Goal: Communication & Community: Ask a question

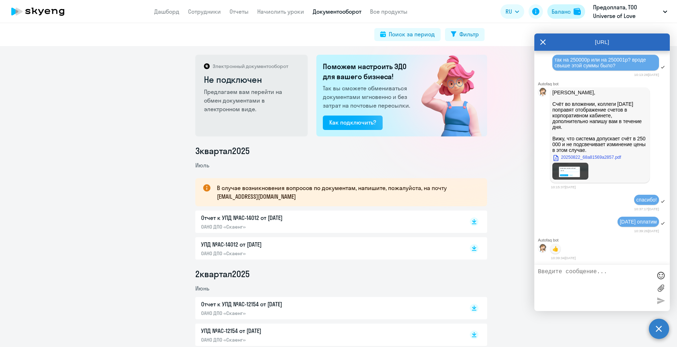
click at [566, 13] on div "Баланс" at bounding box center [561, 11] width 19 height 9
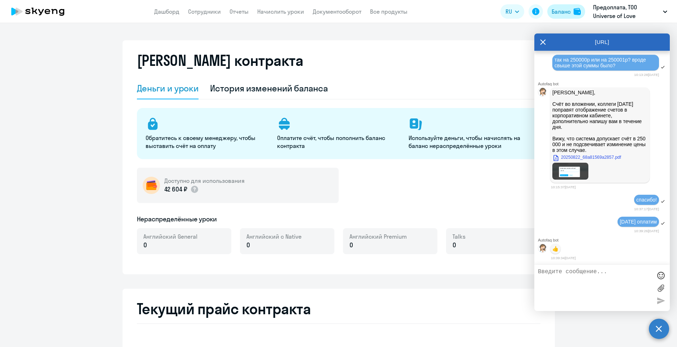
select select "english_adult_not_native_speaker"
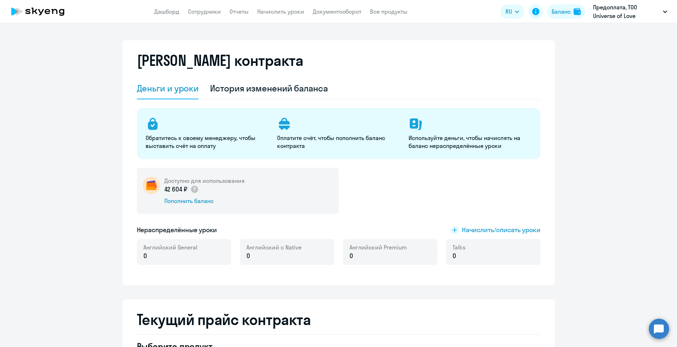
select select "english_adult_not_native_speaker"
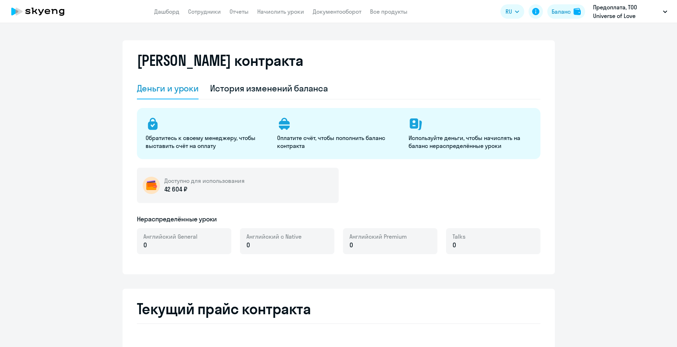
select select "english_adult_not_native_speaker"
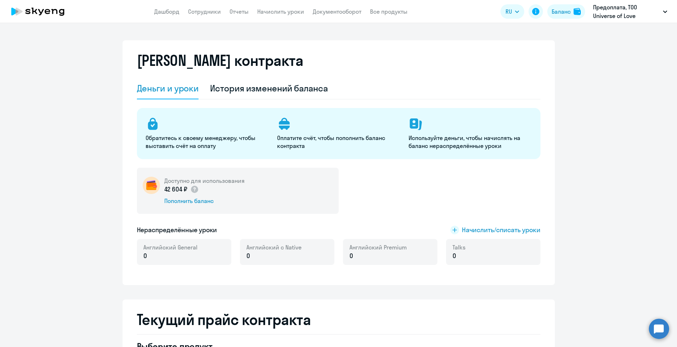
click at [655, 333] on circle at bounding box center [659, 329] width 20 height 20
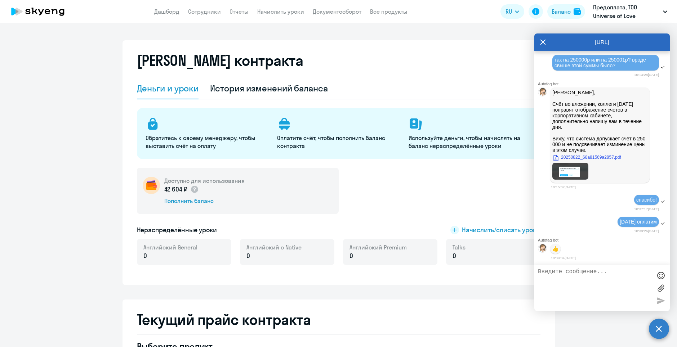
scroll to position [10421, 0]
click at [548, 281] on textarea "подскажите пожалуйста в течении каакого времени сумма поступит на счет компании…" at bounding box center [595, 288] width 114 height 39
type textarea "подскажите пожалуйста в течении какого времени сумма поступит на счет компании …"
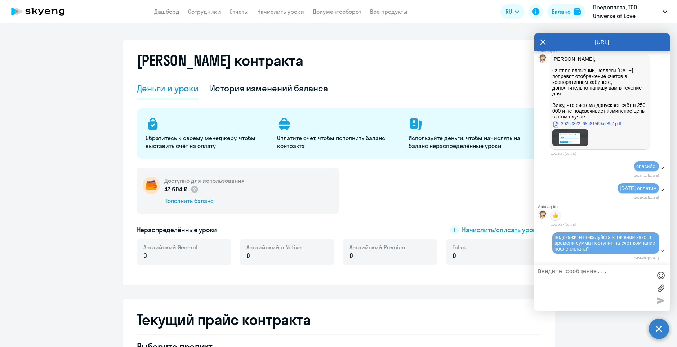
scroll to position [10455, 0]
type textarea "мы ужее оплатили, но на счете пока пополнений нет"
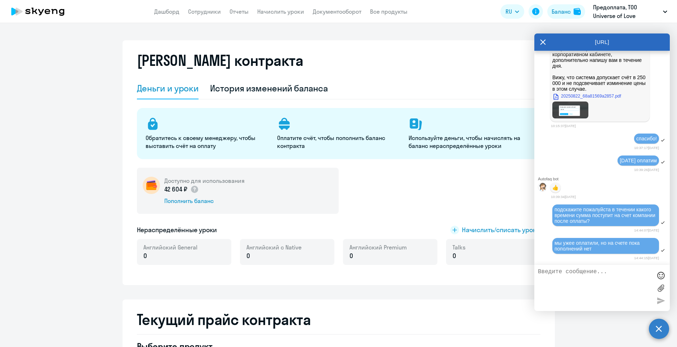
scroll to position [10482, 0]
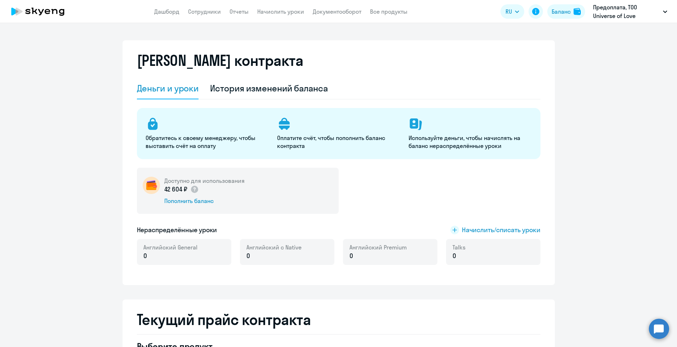
select select "english_adult_not_native_speaker"
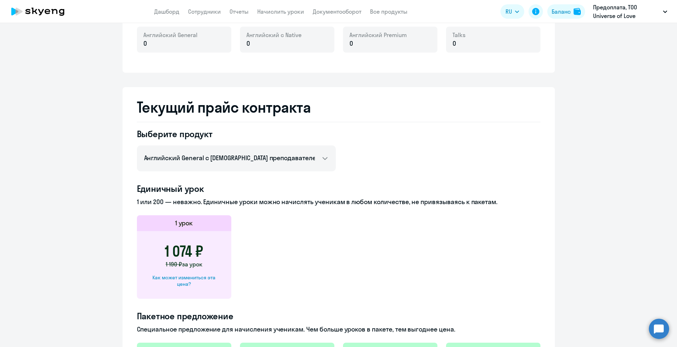
scroll to position [32, 0]
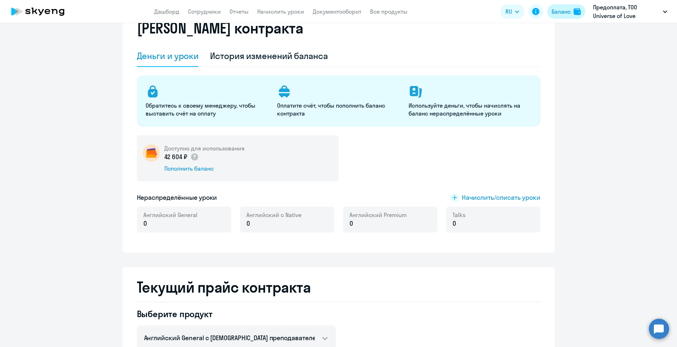
click at [570, 15] on div "Баланс" at bounding box center [561, 11] width 19 height 9
click at [656, 326] on circle at bounding box center [659, 329] width 20 height 20
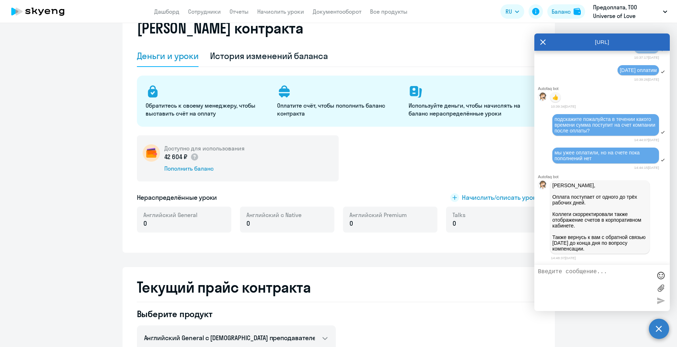
scroll to position [10573, 0]
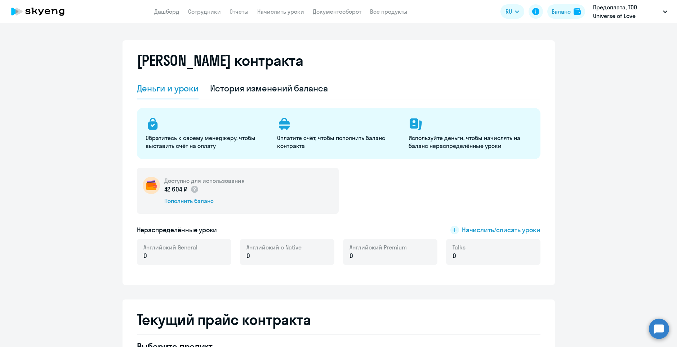
select select "english_adult_not_native_speaker"
click at [665, 330] on circle at bounding box center [659, 329] width 20 height 20
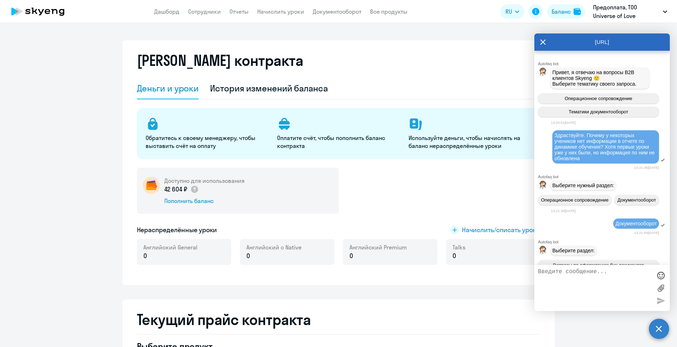
scroll to position [10573, 0]
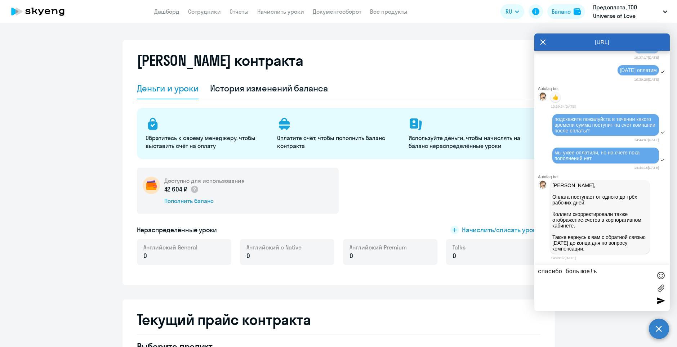
type textarea "спасибо большое!"
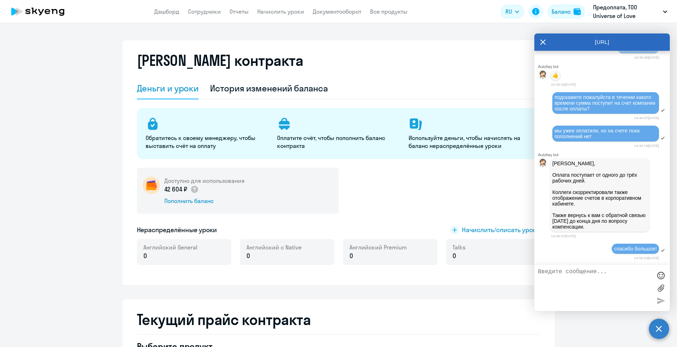
scroll to position [10595, 0]
drag, startPoint x: 556, startPoint y: 173, endPoint x: 585, endPoint y: 192, distance: 34.6
click at [585, 192] on p "Юлия, Оплата поступает от одного до трёх рабочих дней. Коллеги скорректировали …" at bounding box center [599, 195] width 95 height 69
click at [593, 179] on p "Юлия, Оплата поступает от одного до трёх рабочих дней. Коллеги скорректировали …" at bounding box center [599, 195] width 95 height 69
drag, startPoint x: 585, startPoint y: 180, endPoint x: 538, endPoint y: 176, distance: 47.8
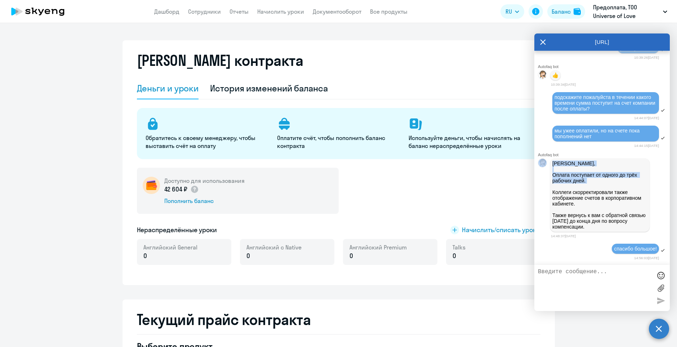
click at [538, 176] on div "Юлия, Оплата поступает от одного до трёх рабочих дней. Коллеги скорректировали …" at bounding box center [601, 195] width 135 height 76
click at [564, 176] on p "Юлия, Оплата поступает от одного до трёх рабочих дней. Коллеги скорректировали …" at bounding box center [599, 195] width 95 height 69
